Goal: Check status: Check status

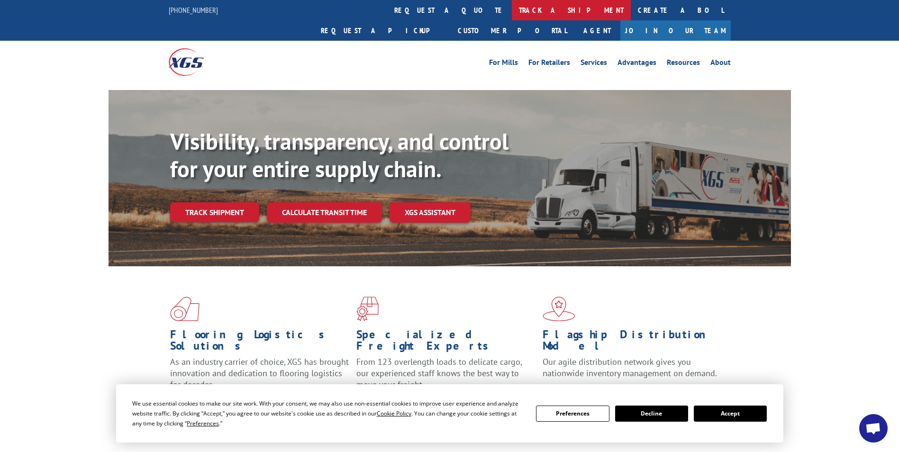
click at [512, 13] on link "track a shipment" at bounding box center [571, 10] width 119 height 20
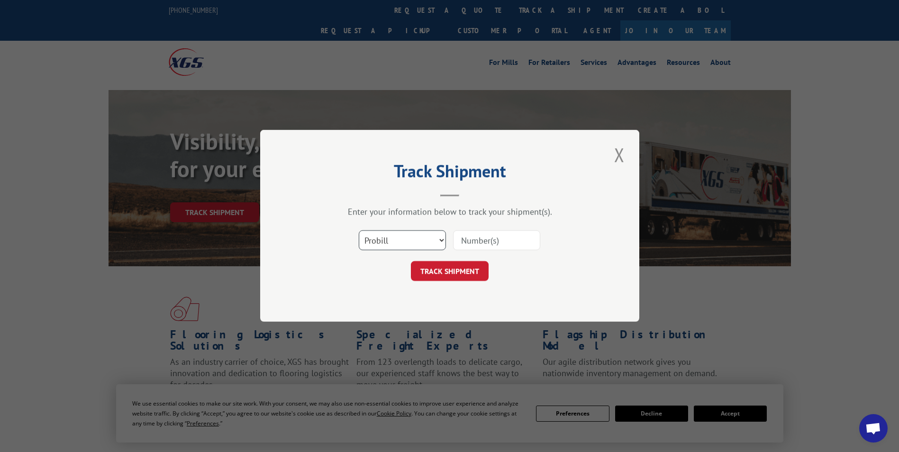
drag, startPoint x: 379, startPoint y: 241, endPoint x: 381, endPoint y: 237, distance: 4.9
click at [381, 239] on select "Select category... Probill BOL PO" at bounding box center [402, 241] width 87 height 20
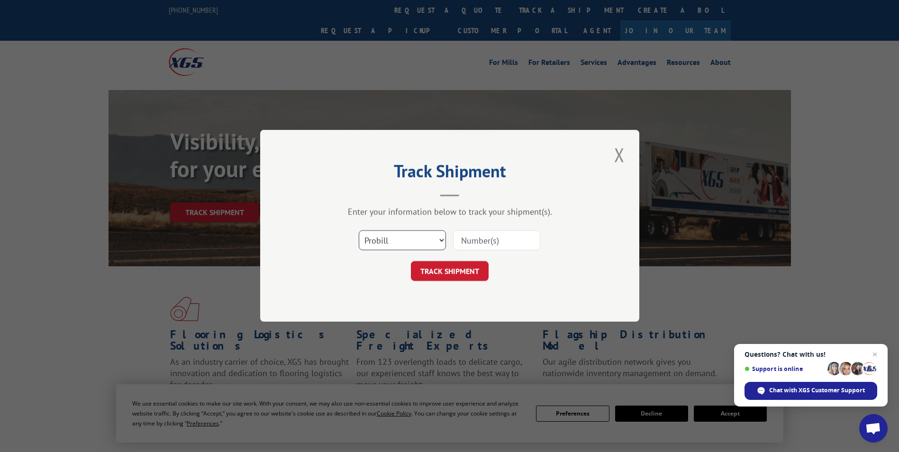
select select "bol"
click at [359, 231] on select "Select category... Probill BOL PO" at bounding box center [402, 241] width 87 height 20
click at [471, 239] on input at bounding box center [496, 241] width 87 height 20
paste input "5940831"
type input "5940831"
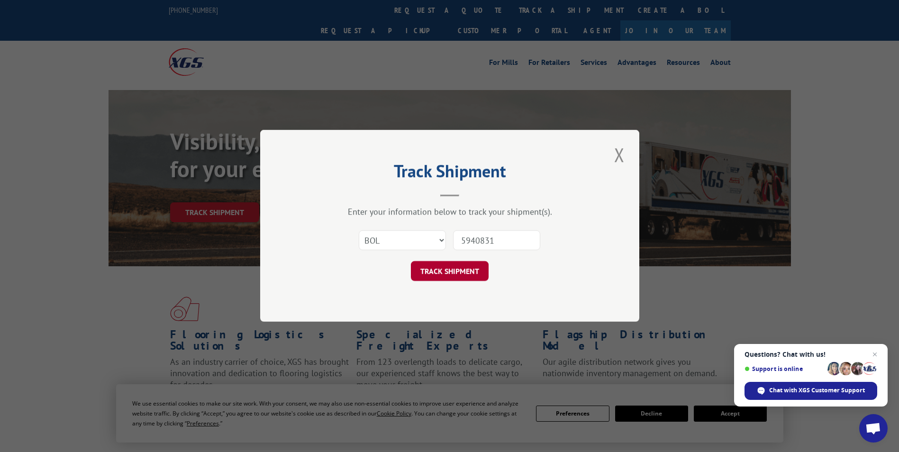
click at [454, 270] on button "TRACK SHIPMENT" at bounding box center [450, 272] width 78 height 20
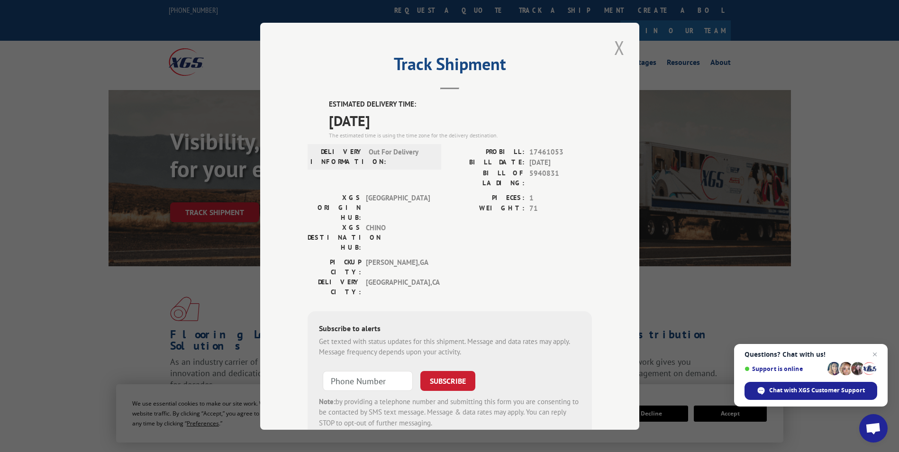
click at [617, 45] on button "Close modal" at bounding box center [619, 48] width 16 height 26
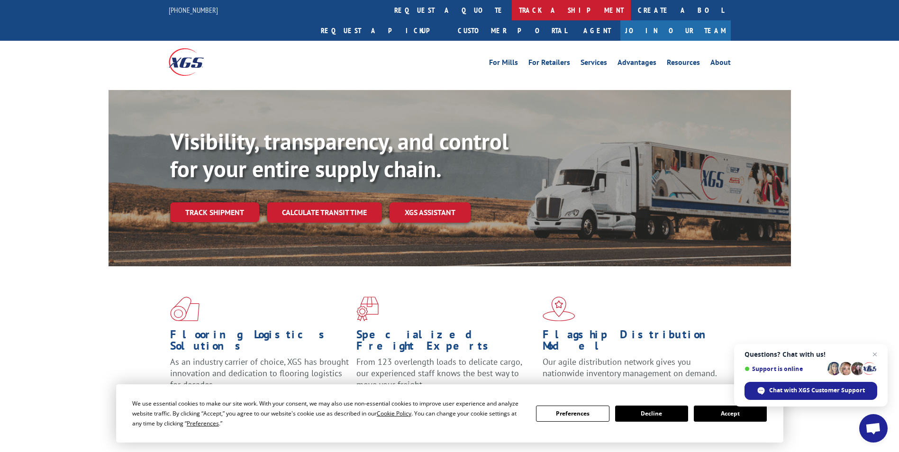
click at [512, 10] on link "track a shipment" at bounding box center [571, 10] width 119 height 20
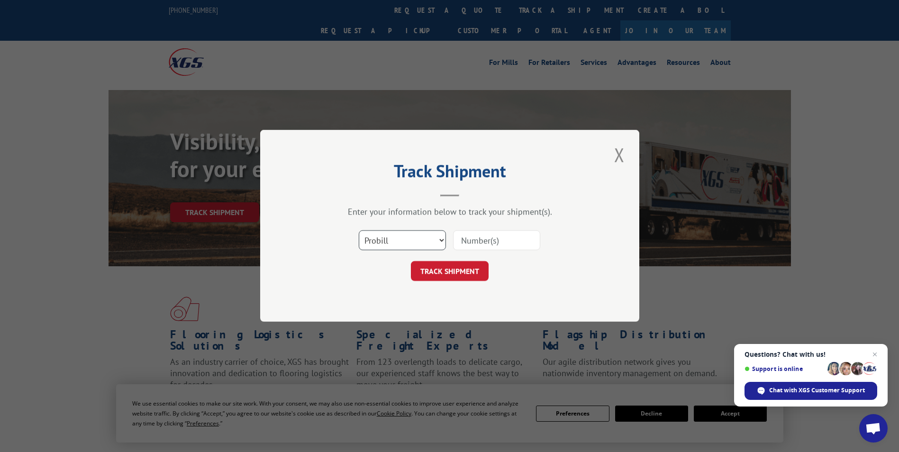
click at [388, 240] on select "Select category... Probill BOL PO" at bounding box center [402, 241] width 87 height 20
select select "bol"
click at [359, 231] on select "Select category... Probill BOL PO" at bounding box center [402, 241] width 87 height 20
click at [471, 239] on input at bounding box center [496, 241] width 87 height 20
paste input "4860183"
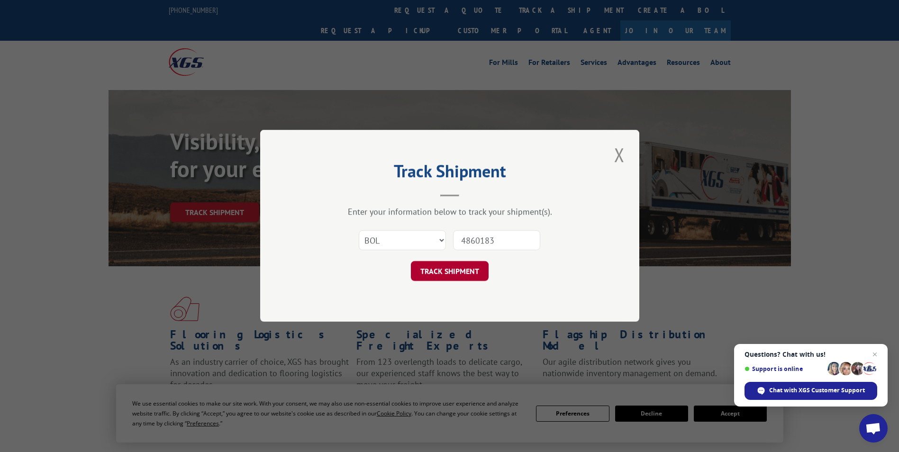
type input "4860183"
click at [448, 273] on button "TRACK SHIPMENT" at bounding box center [450, 272] width 78 height 20
